Goal: Find specific page/section: Find specific page/section

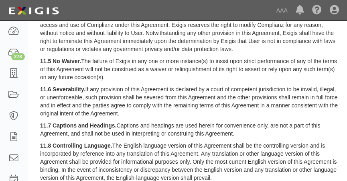
scroll to position [1467, 0]
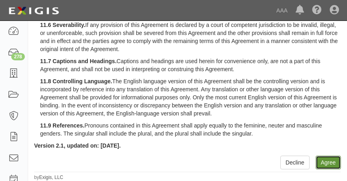
click at [335, 163] on button "Agree" at bounding box center [328, 162] width 25 height 14
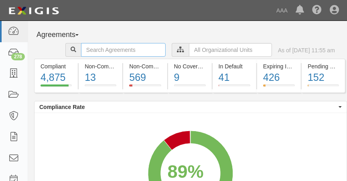
click at [81, 48] on input "text" at bounding box center [123, 50] width 85 height 14
type input "norm reeves"
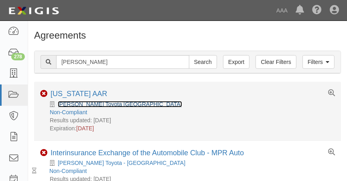
click at [99, 103] on link "[PERSON_NAME] Toyota [GEOGRAPHIC_DATA]" at bounding box center [120, 104] width 124 height 6
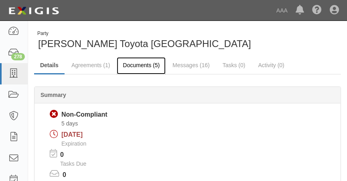
click at [136, 67] on link "Documents (5)" at bounding box center [141, 65] width 49 height 17
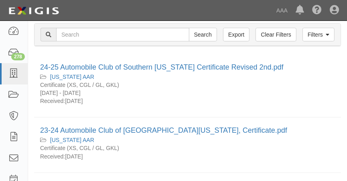
scroll to position [66, 0]
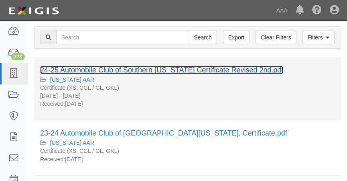
click at [189, 72] on link "24-25 Automobile Club of Southern [US_STATE] Certificate Revised 2nd.pdf" at bounding box center [161, 70] width 243 height 8
